Goal: Book appointment/travel/reservation

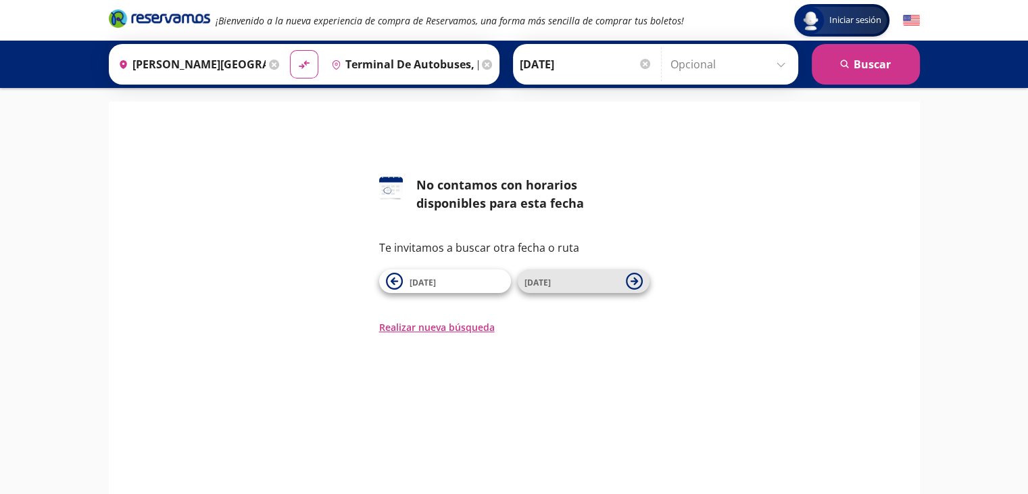
click at [630, 281] on icon at bounding box center [634, 280] width 17 height 17
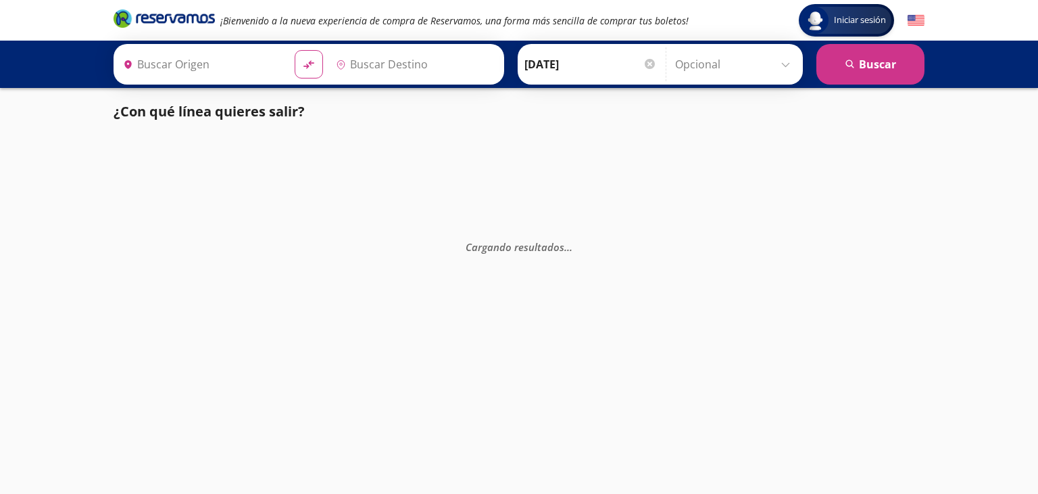
type input "[PERSON_NAME][GEOGRAPHIC_DATA][PERSON_NAME], [GEOGRAPHIC_DATA]"
type input "Terminal de Autobuses, [GEOGRAPHIC_DATA]"
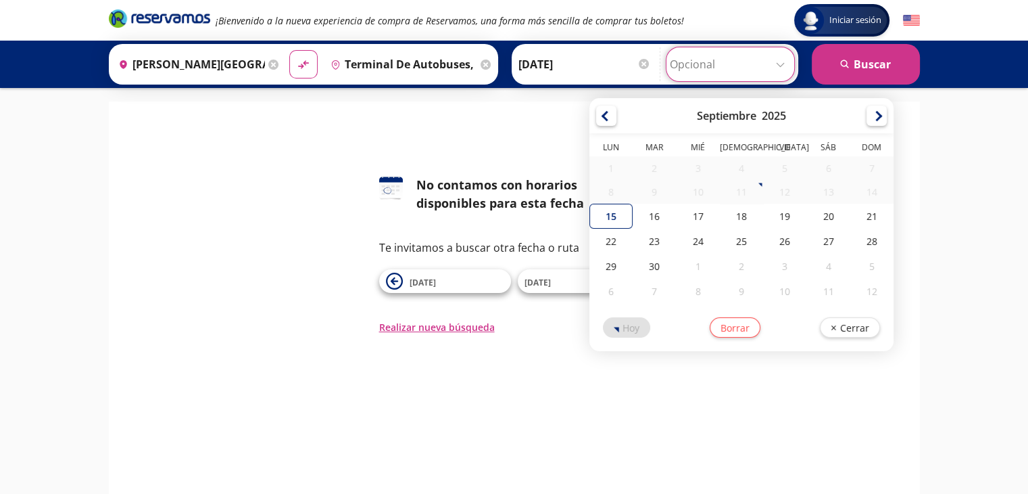
click at [781, 68] on input "Opcional" at bounding box center [730, 64] width 121 height 34
click at [665, 246] on div "23" at bounding box center [654, 241] width 43 height 25
type input "[DATE]"
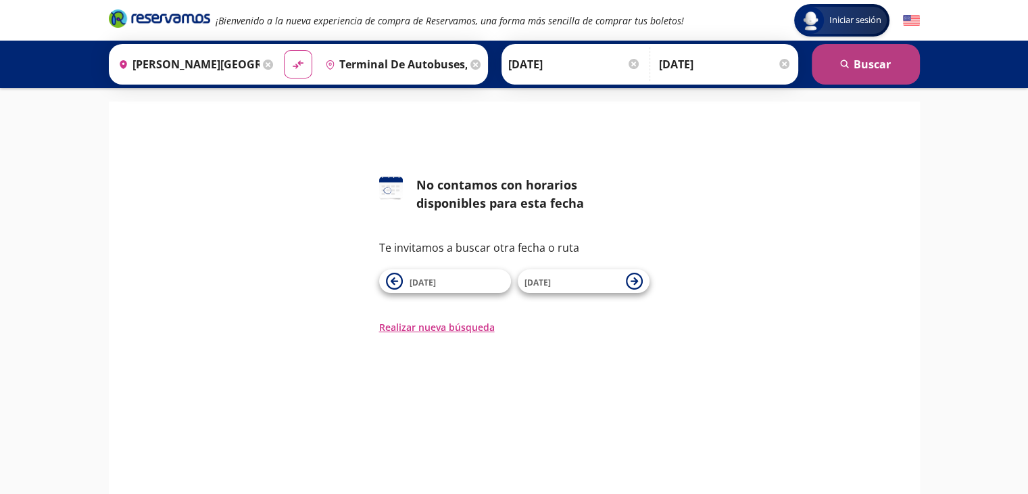
click at [865, 73] on button "search [GEOGRAPHIC_DATA]" at bounding box center [866, 64] width 108 height 41
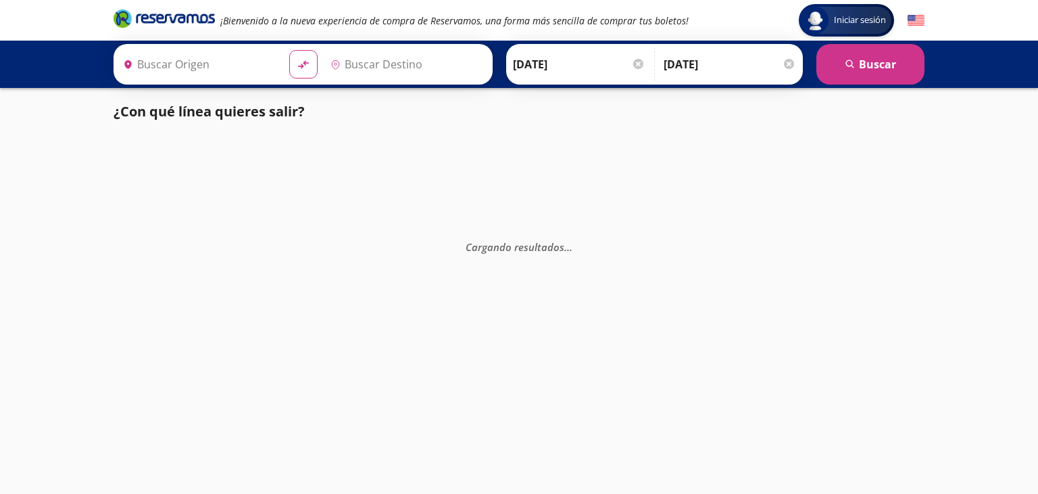
type input "Terminal de Autobuses, [GEOGRAPHIC_DATA]"
type input "[PERSON_NAME][GEOGRAPHIC_DATA][PERSON_NAME], [GEOGRAPHIC_DATA]"
